Goal: Transaction & Acquisition: Purchase product/service

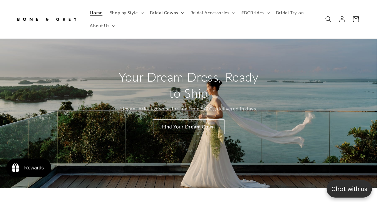
scroll to position [1, 0]
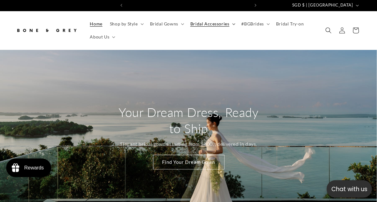
click at [197, 23] on span "Bridal Accessories" at bounding box center [209, 24] width 39 height 6
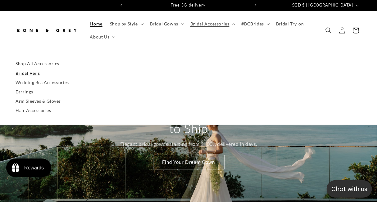
click at [24, 73] on link "Bridal Veils" at bounding box center [189, 73] width 346 height 9
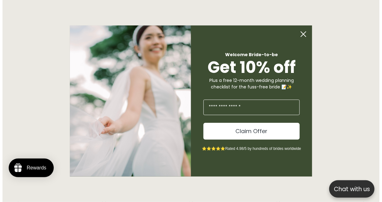
scroll to position [490, 0]
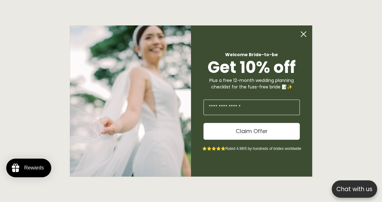
click at [303, 30] on circle "Close dialog" at bounding box center [303, 34] width 12 height 12
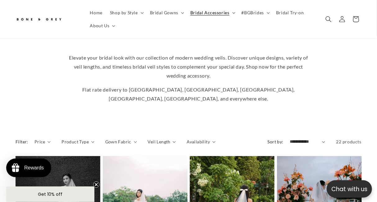
scroll to position [0, 0]
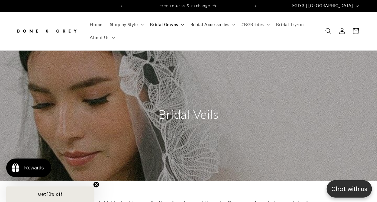
click at [161, 25] on span "Bridal Gowns" at bounding box center [164, 25] width 28 height 6
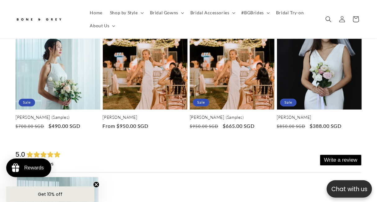
scroll to position [1980, 0]
